Goal: Browse casually

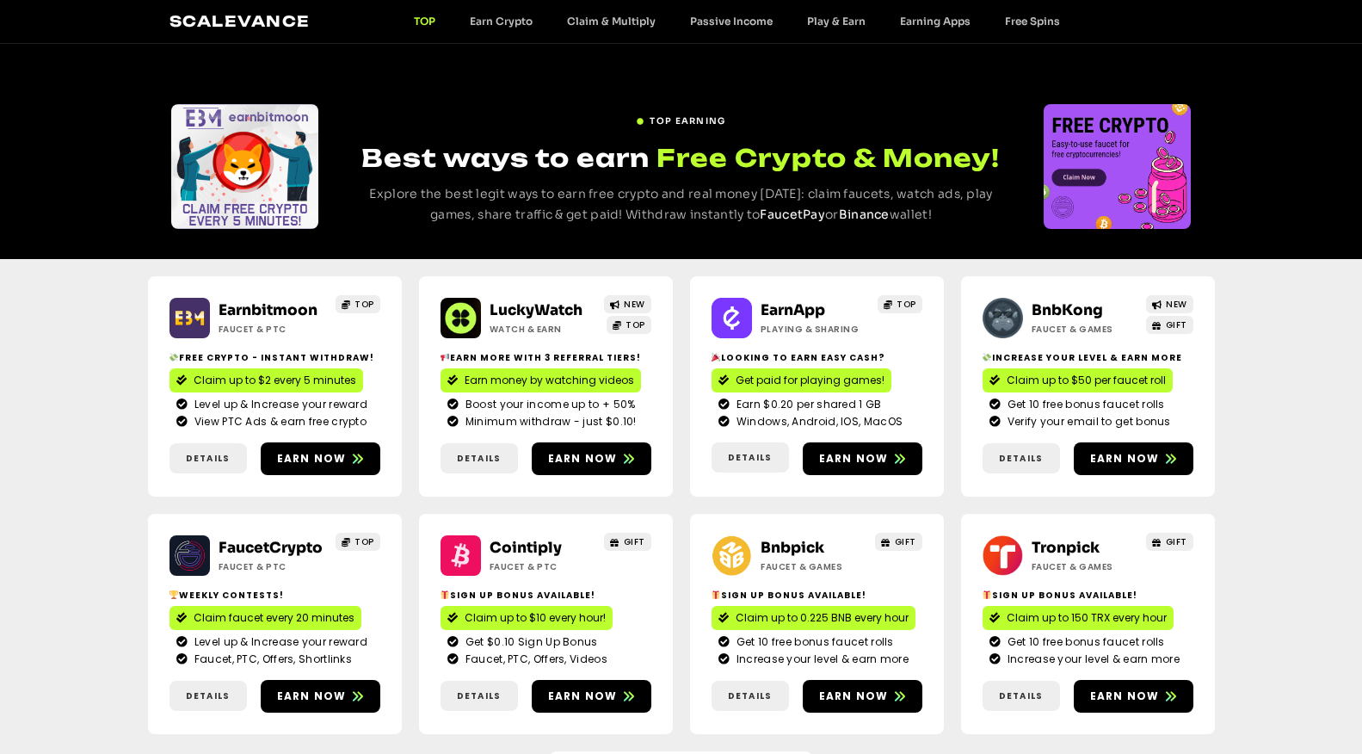
scroll to position [207, 0]
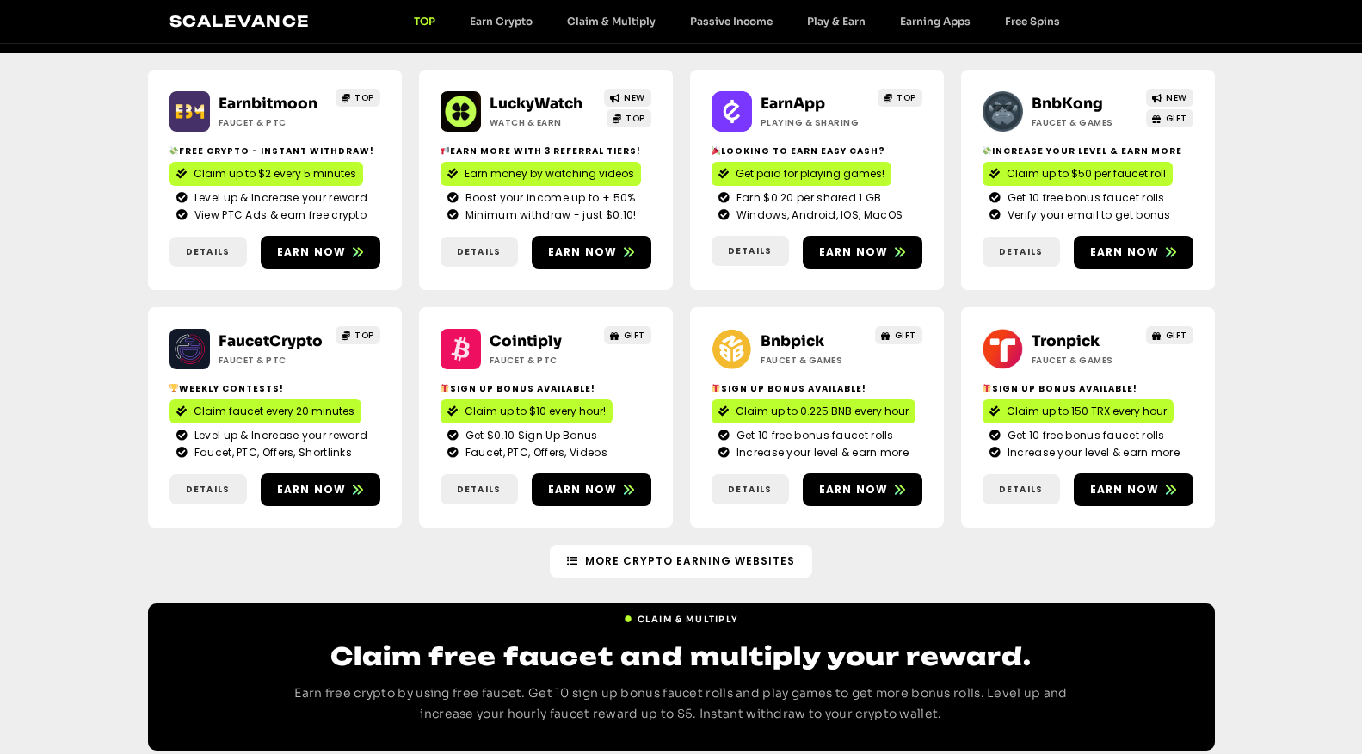
click at [32, 336] on link "Click Me" at bounding box center [32, 336] width 62 height 31
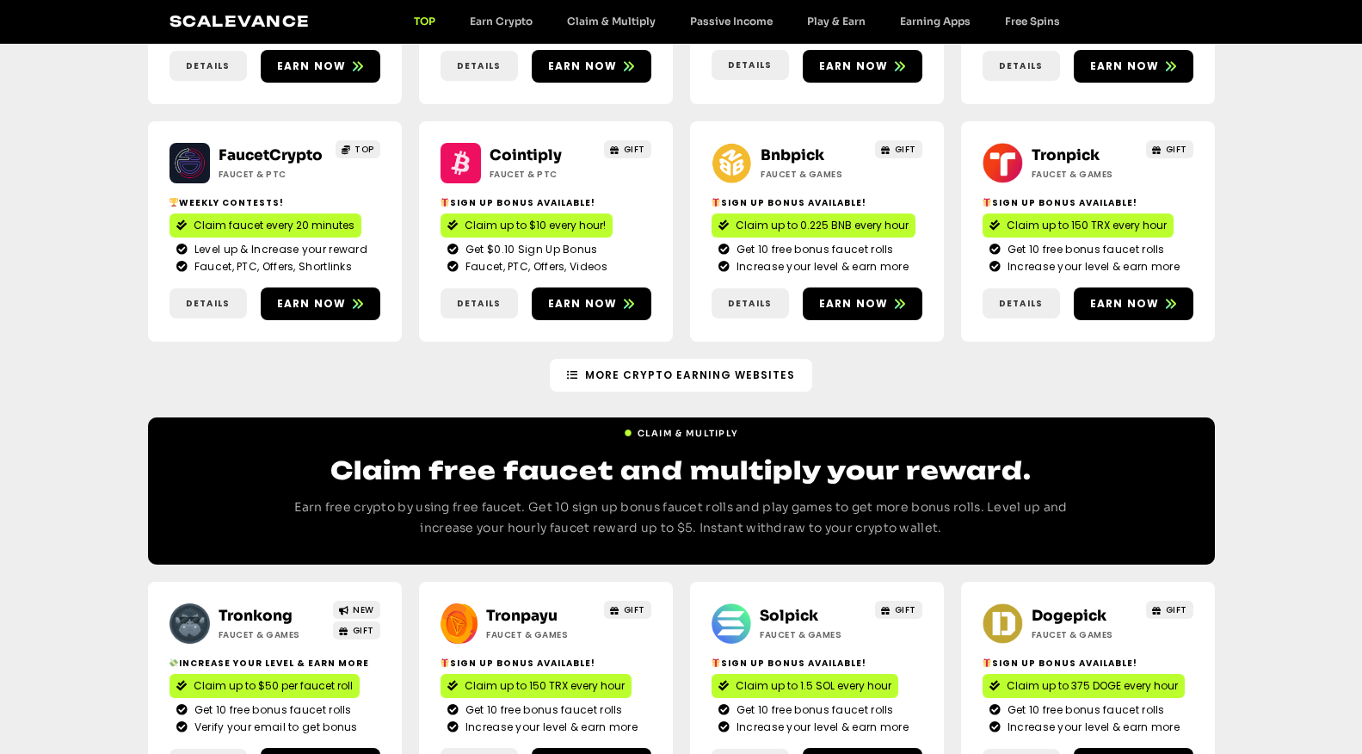
scroll to position [413, 0]
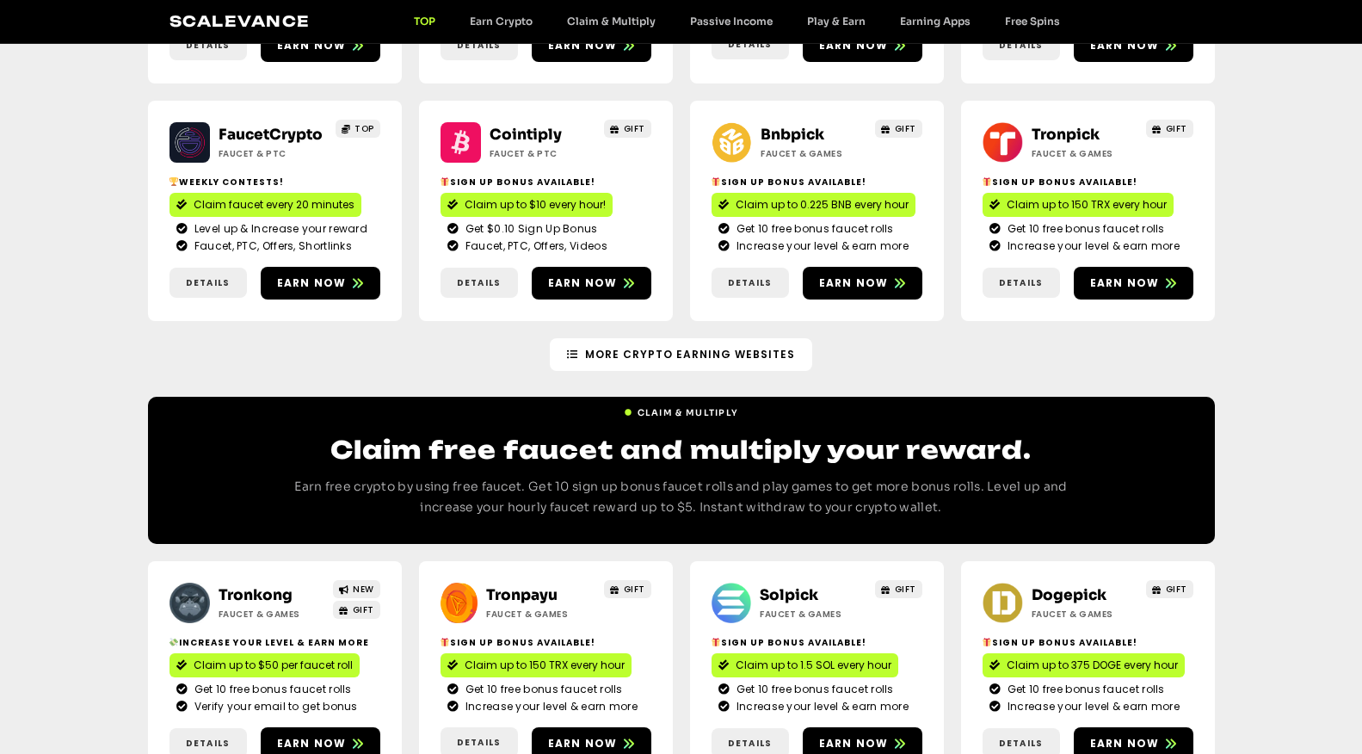
click at [32, 510] on link "Click Me" at bounding box center [32, 510] width 62 height 31
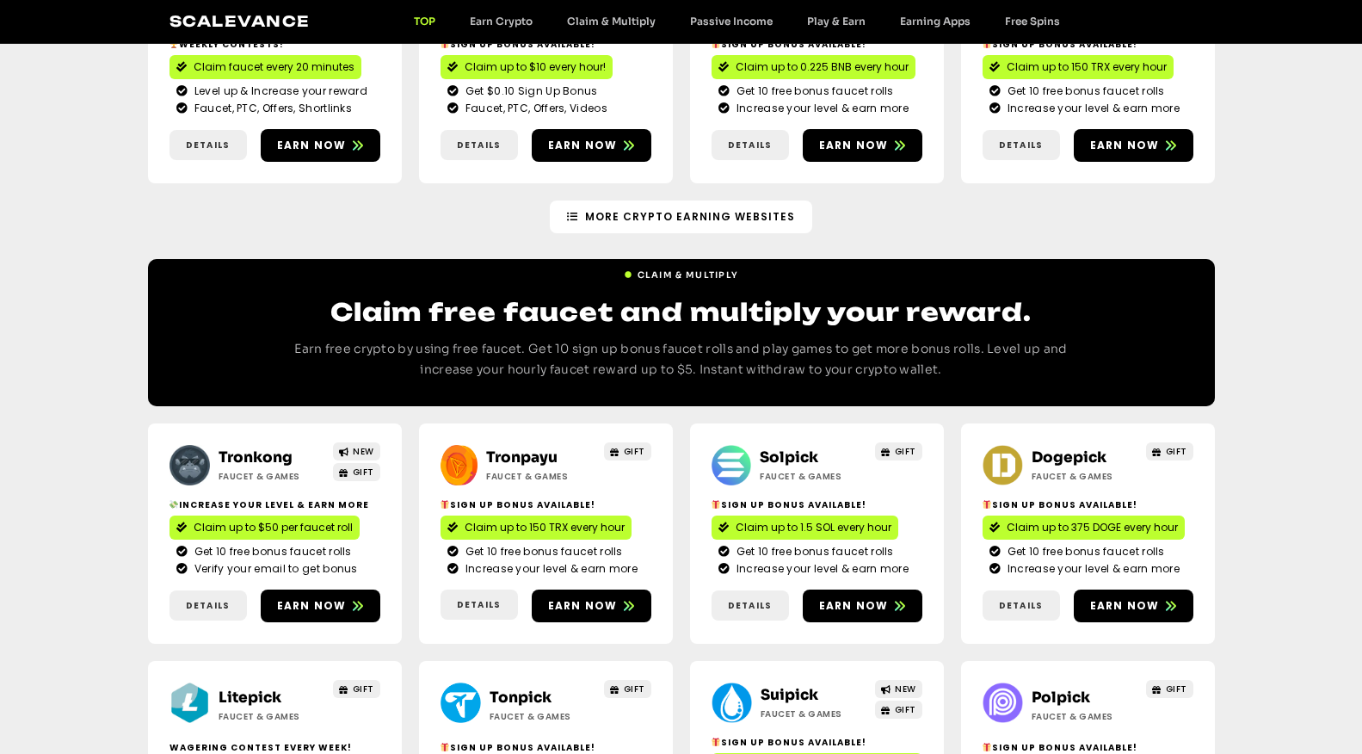
click at [32, 680] on link "Click Me" at bounding box center [32, 679] width 62 height 31
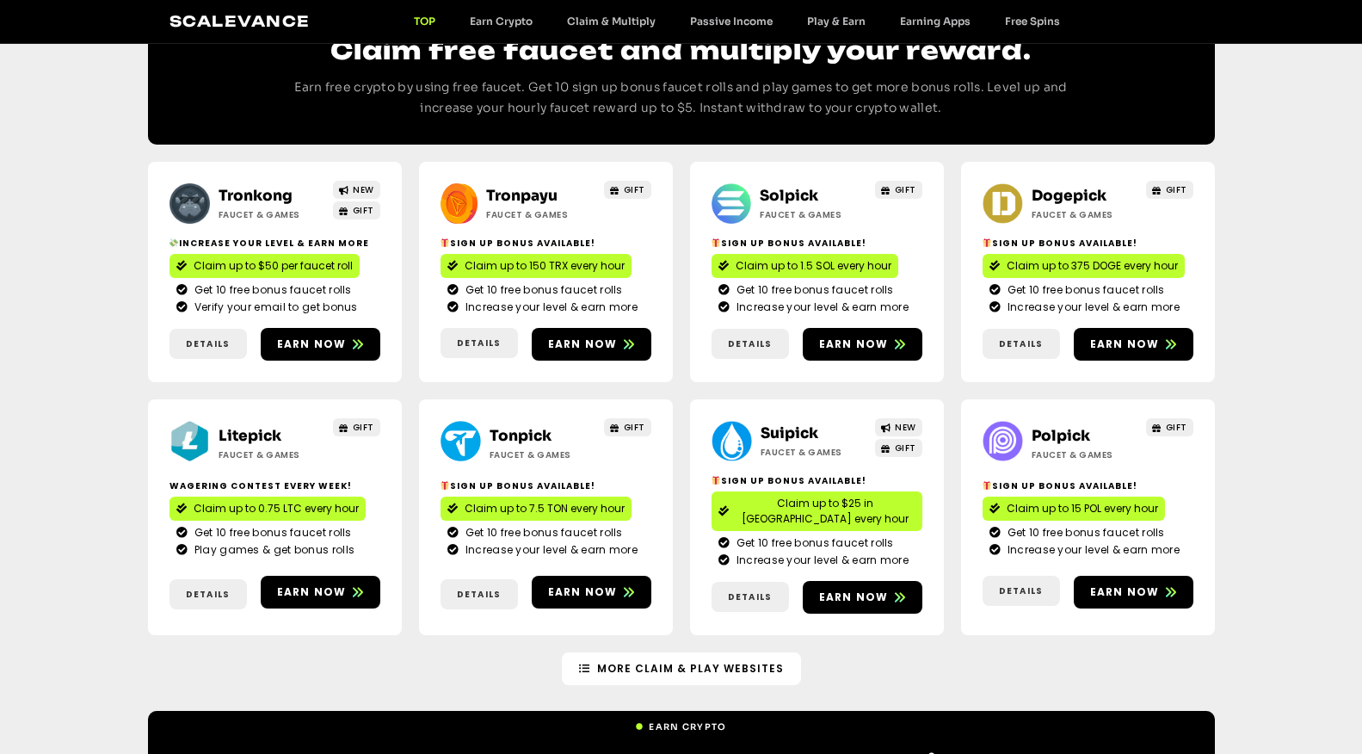
scroll to position [826, 0]
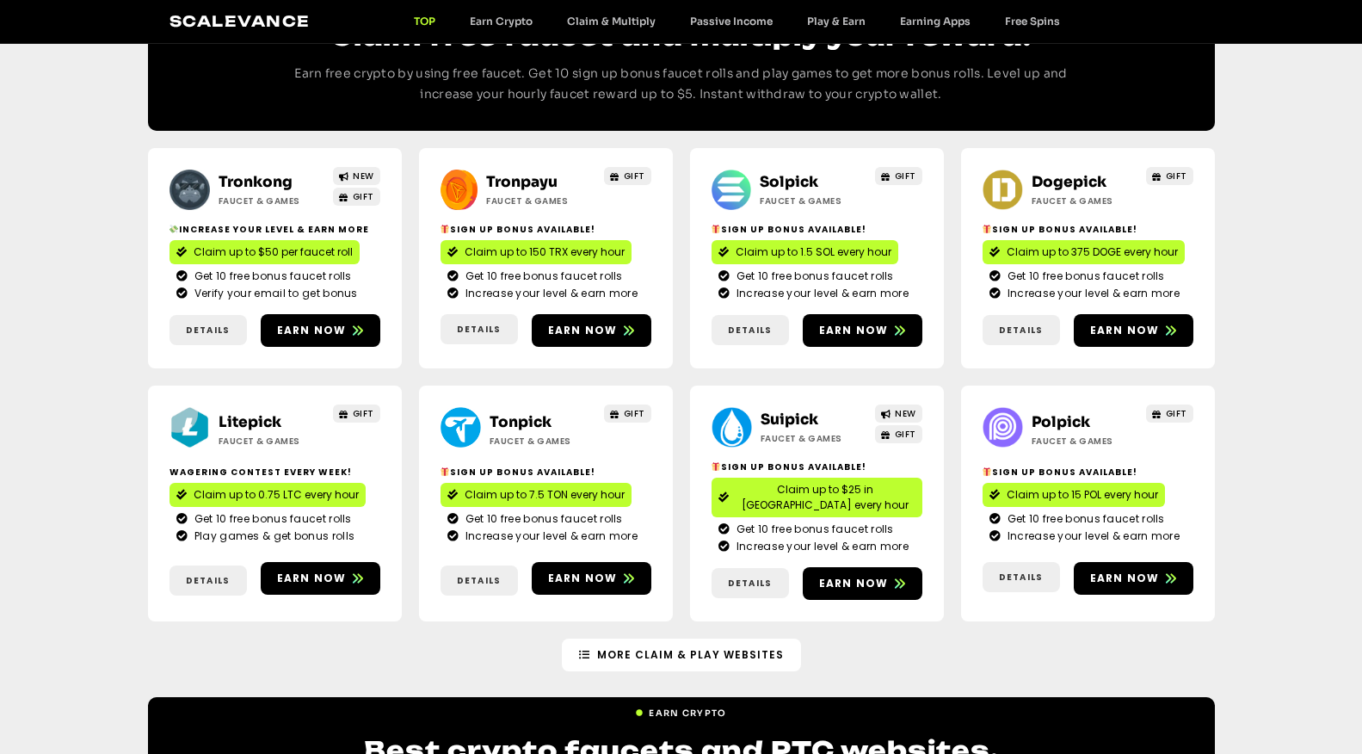
click at [32, 237] on link "Click Me" at bounding box center [32, 236] width 62 height 31
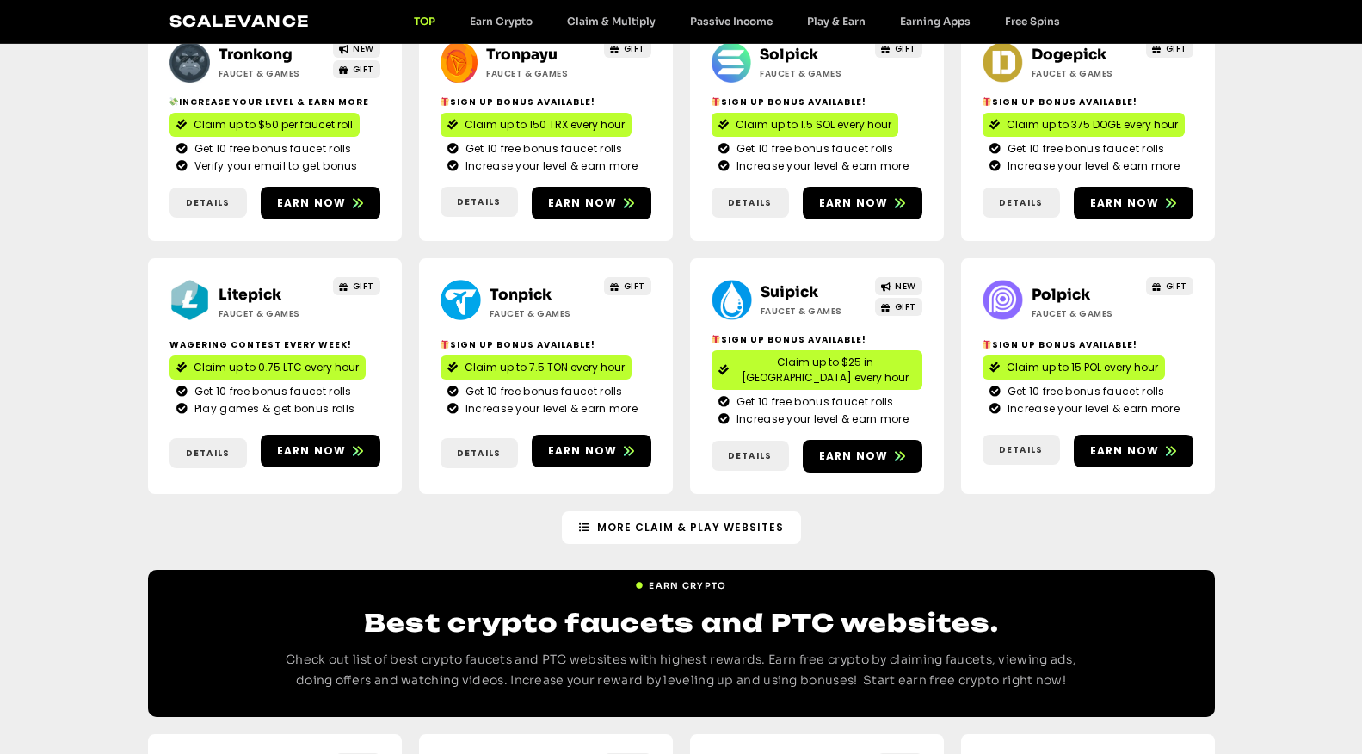
scroll to position [964, 0]
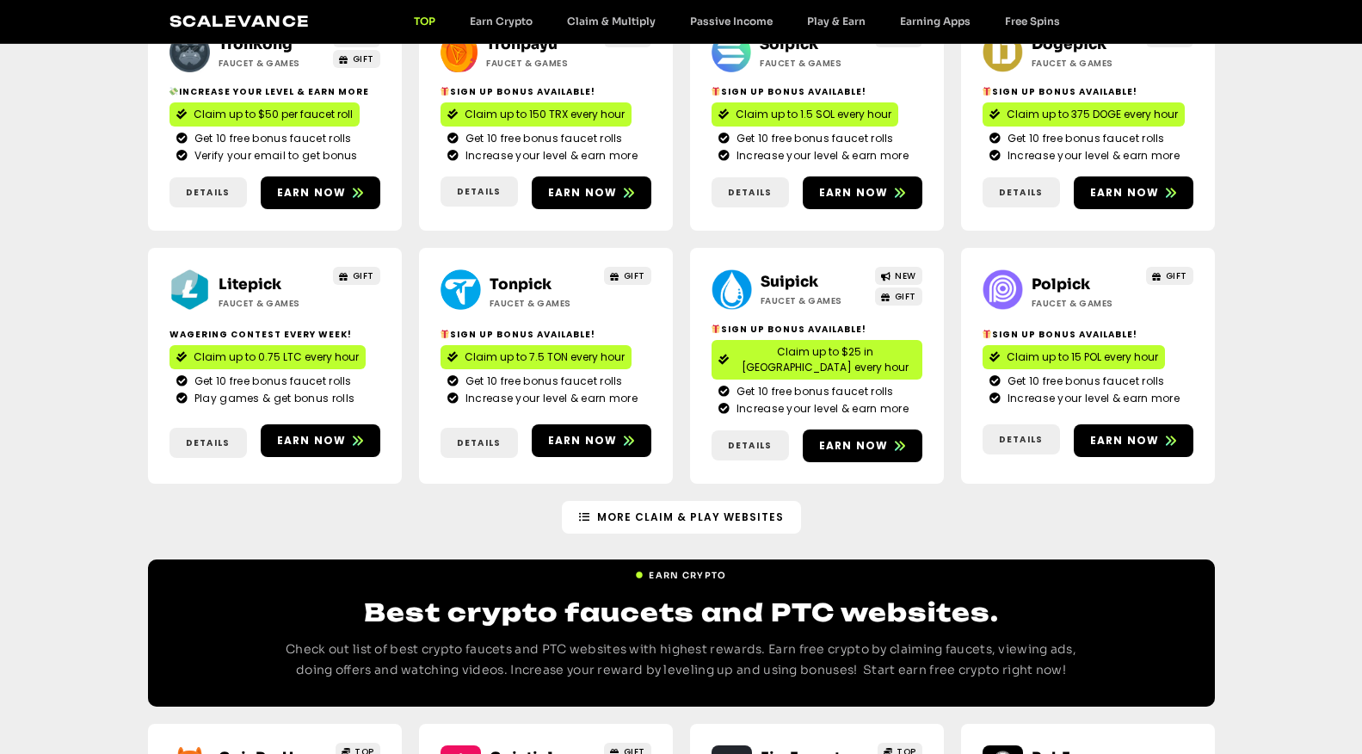
click at [32, 578] on link "Click Me" at bounding box center [32, 578] width 62 height 31
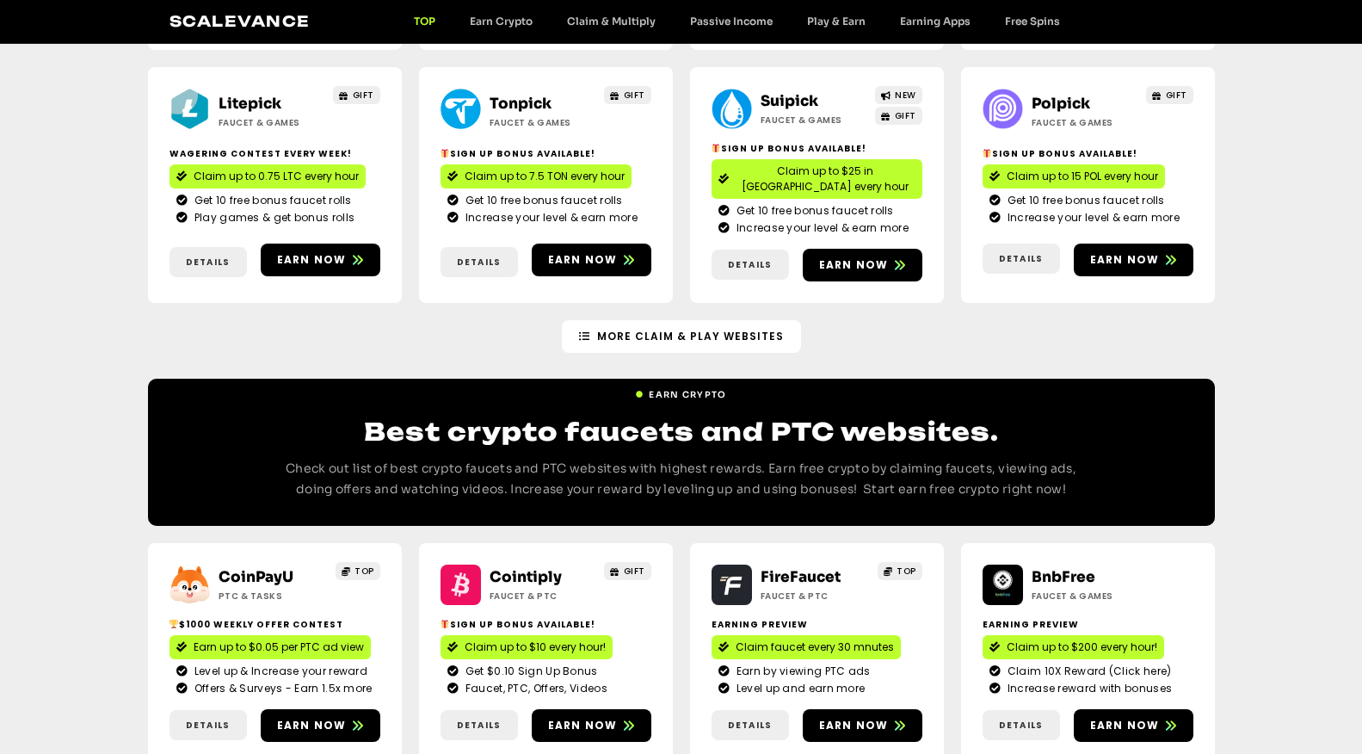
scroll to position [1170, 0]
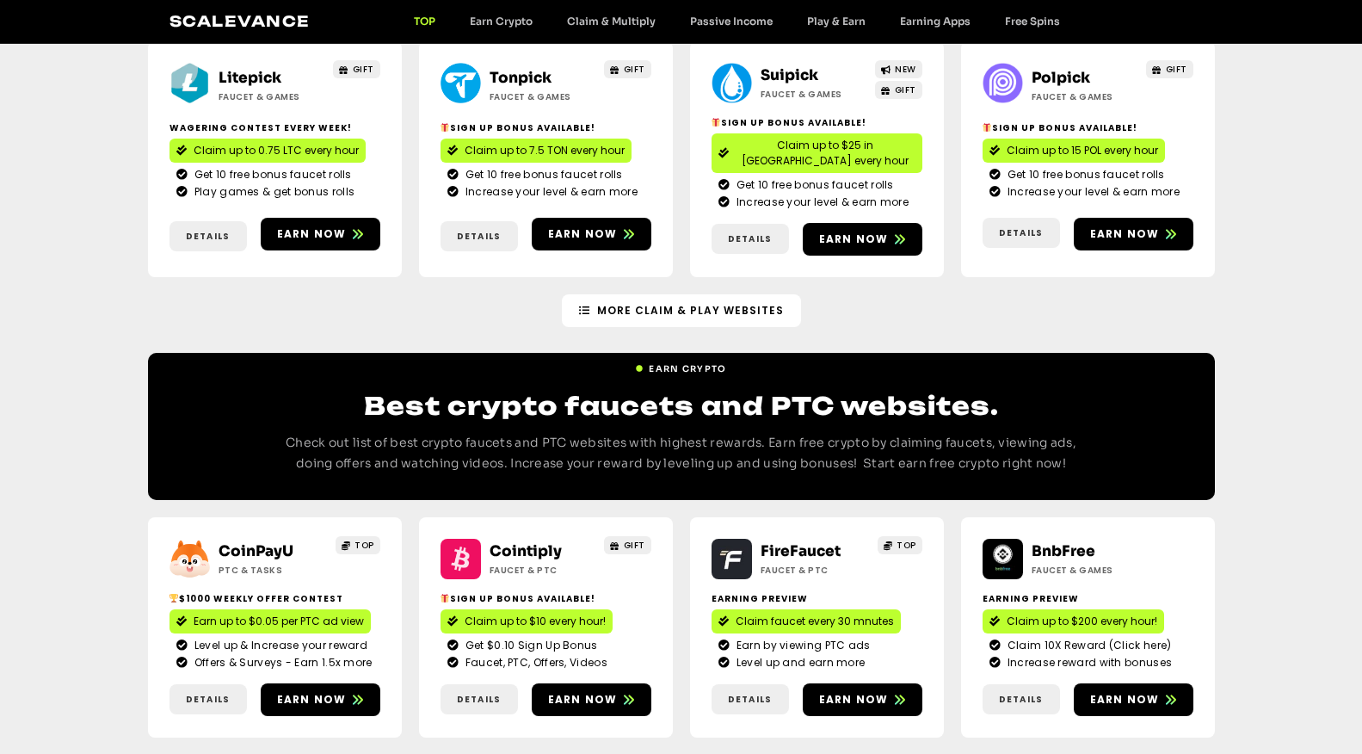
click at [32, 85] on link "Click Me" at bounding box center [32, 85] width 62 height 31
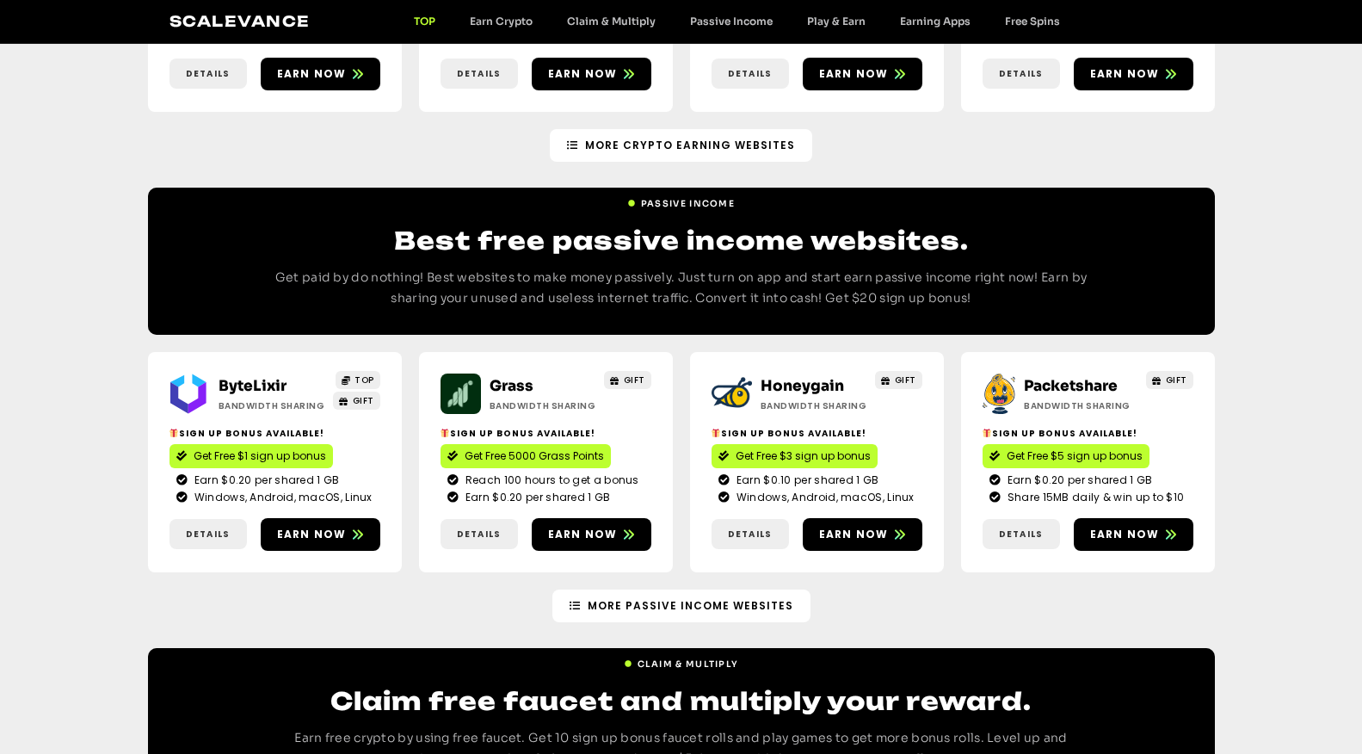
scroll to position [1818, 0]
